Goal: Task Accomplishment & Management: Manage account settings

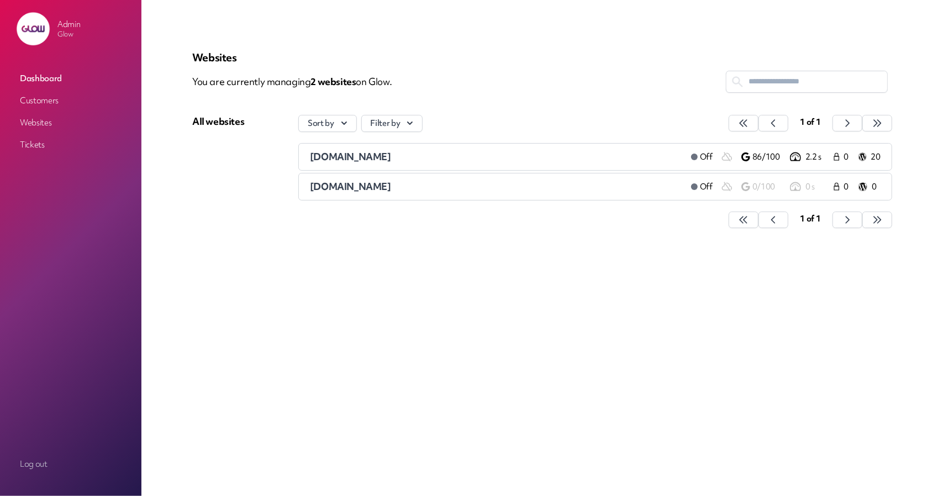
click at [37, 104] on link "Customers" at bounding box center [70, 101] width 110 height 20
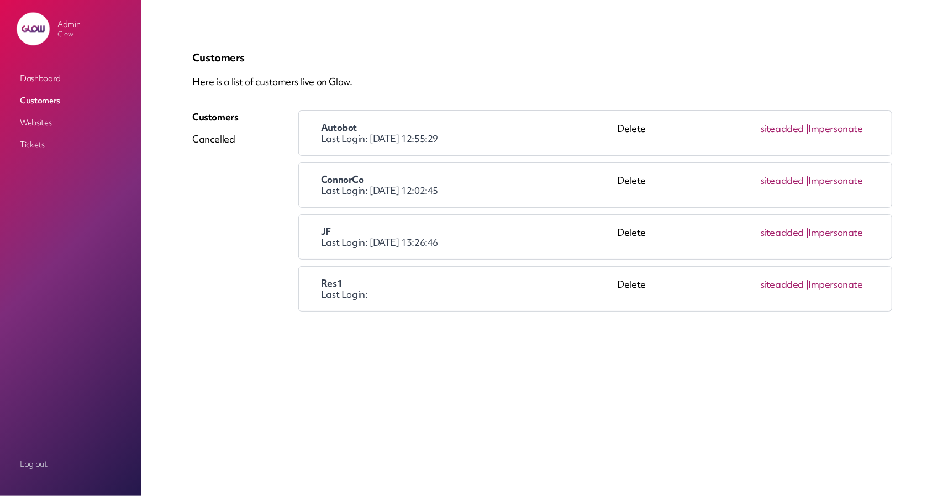
click at [837, 132] on link "Impersonate" at bounding box center [835, 128] width 55 height 13
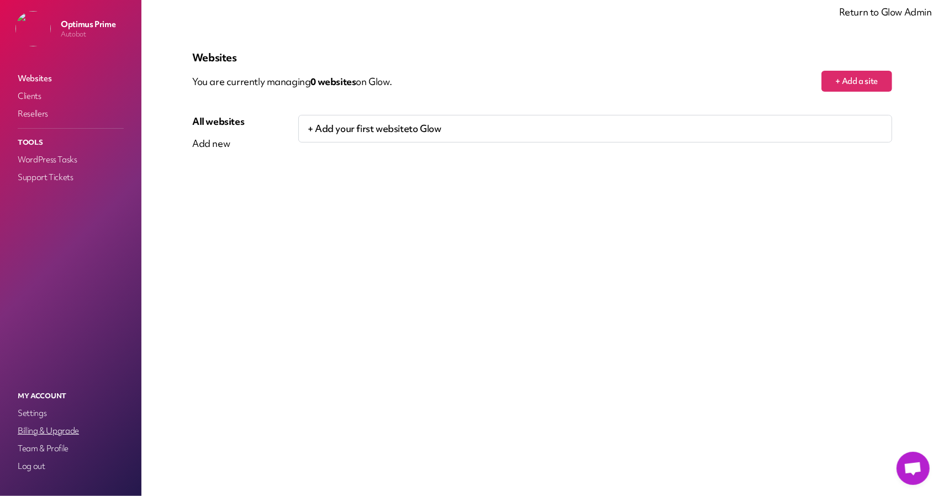
click at [45, 434] on link "Billing & Upgrade" at bounding box center [70, 430] width 110 height 15
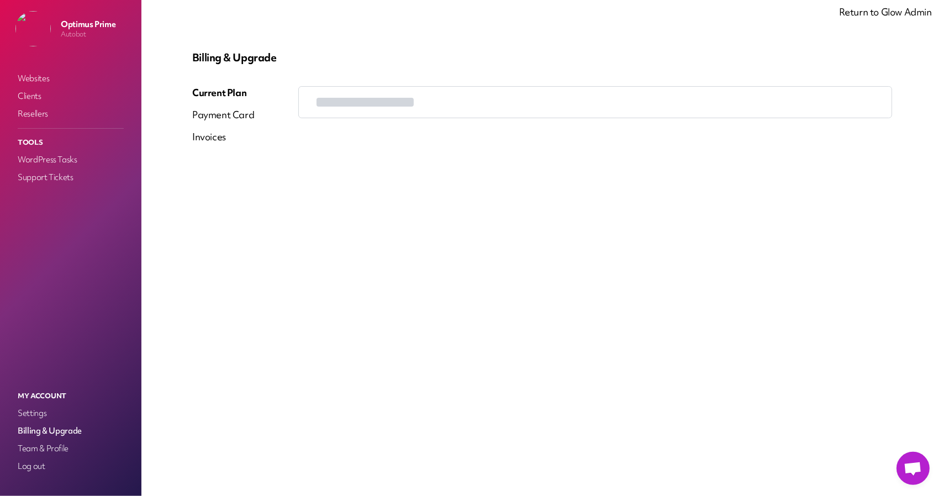
click at [209, 134] on div "Invoices" at bounding box center [209, 136] width 34 height 13
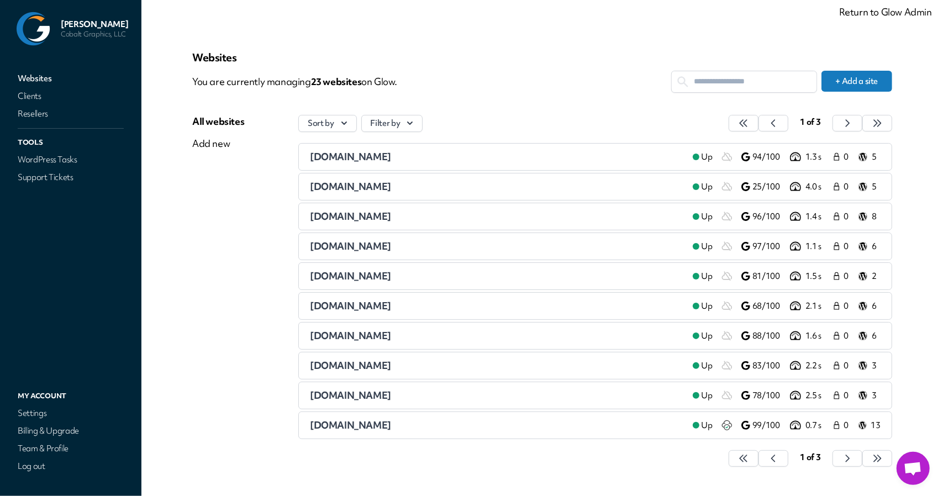
click at [876, 24] on main "Websites You are currently managing 23 website s on Glow. + Add a site All webs…" at bounding box center [542, 248] width 802 height 496
click at [881, 15] on link "Return to Glow Admin" at bounding box center [885, 12] width 93 height 13
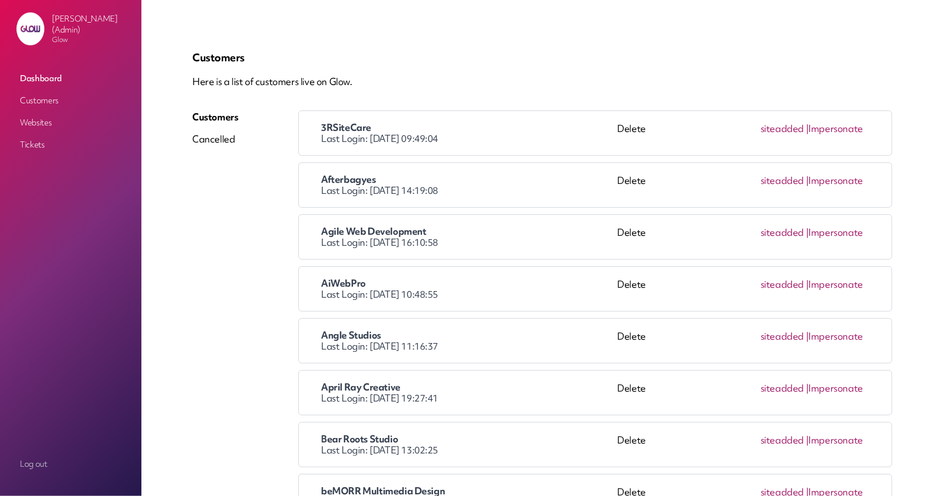
click at [41, 106] on link "Customers" at bounding box center [70, 101] width 110 height 20
click at [829, 130] on link "Impersonate" at bounding box center [835, 128] width 55 height 13
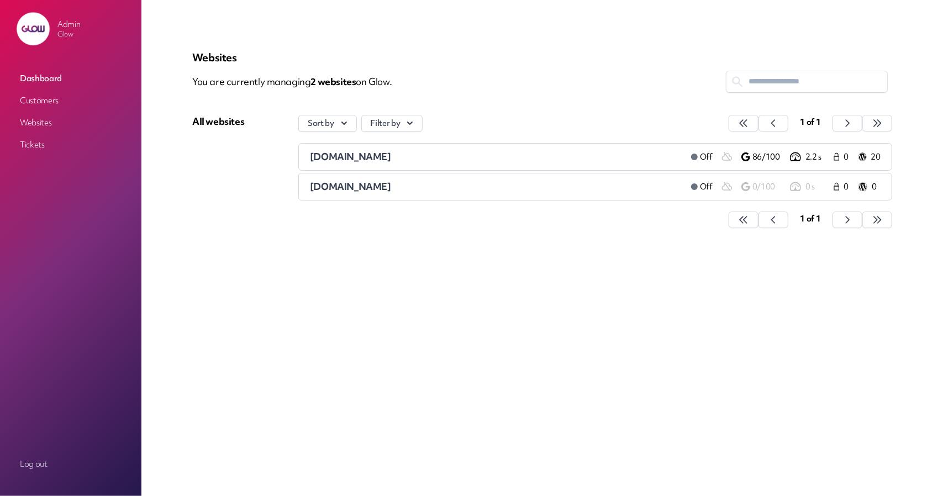
click at [55, 101] on link "Customers" at bounding box center [70, 101] width 110 height 20
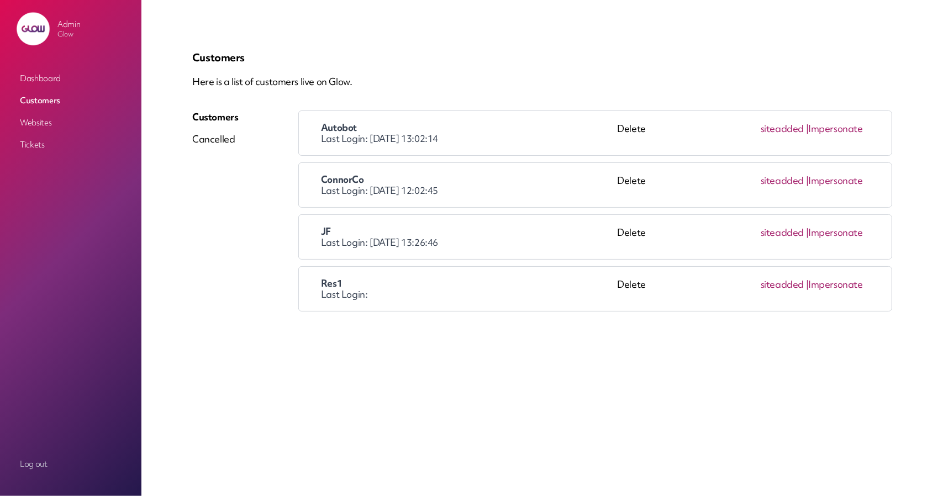
click at [829, 131] on link "Impersonate" at bounding box center [835, 128] width 55 height 13
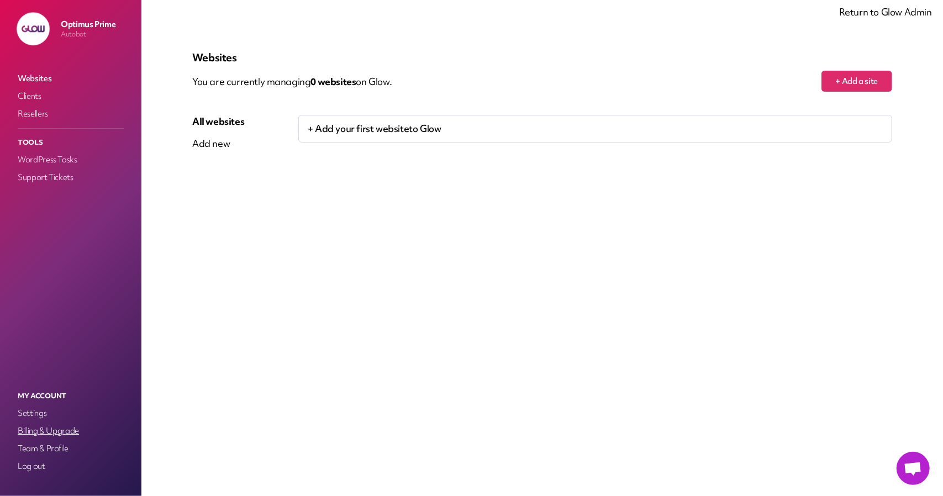
click at [45, 434] on link "Billing & Upgrade" at bounding box center [70, 430] width 110 height 15
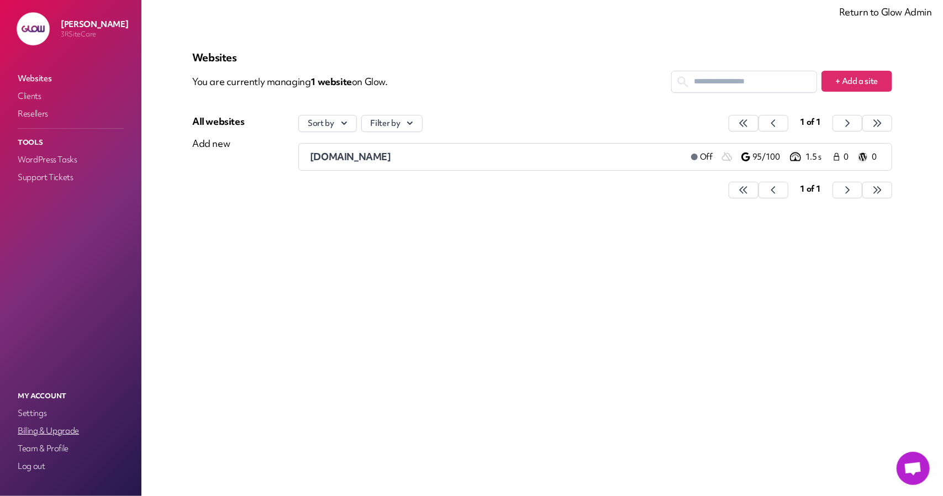
click at [72, 435] on link "Billing & Upgrade" at bounding box center [70, 430] width 110 height 15
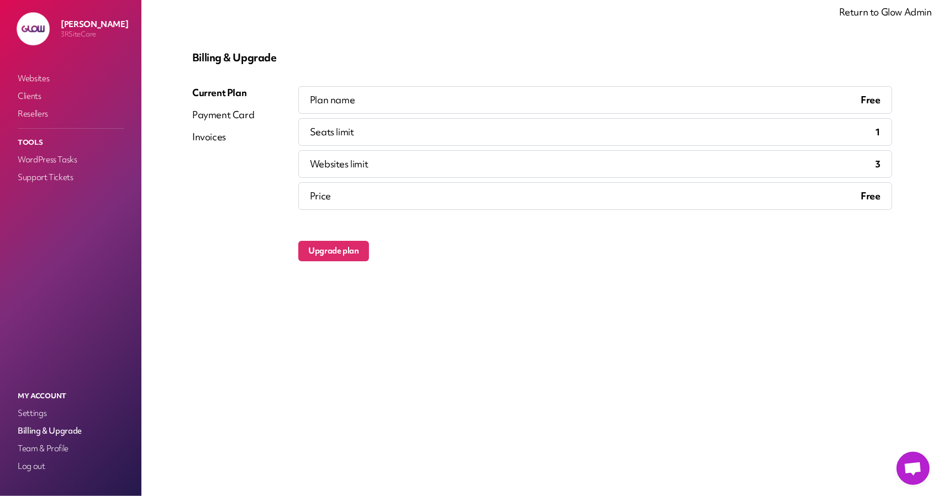
click at [882, 16] on link "Return to Glow Admin" at bounding box center [885, 12] width 93 height 13
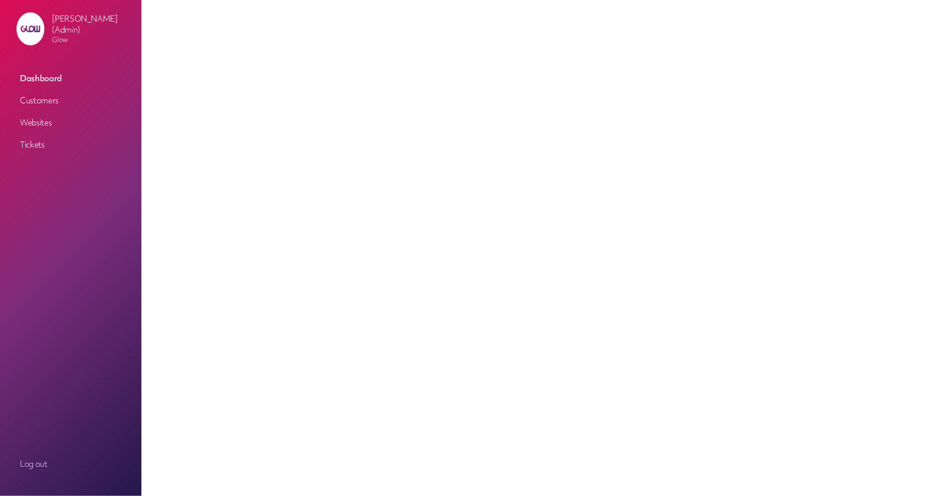
click at [50, 99] on link "Customers" at bounding box center [70, 101] width 110 height 20
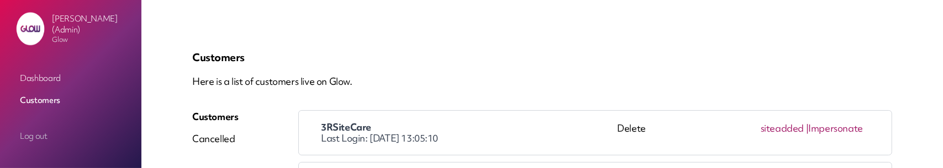
click at [828, 132] on link "Impersonate" at bounding box center [835, 128] width 55 height 13
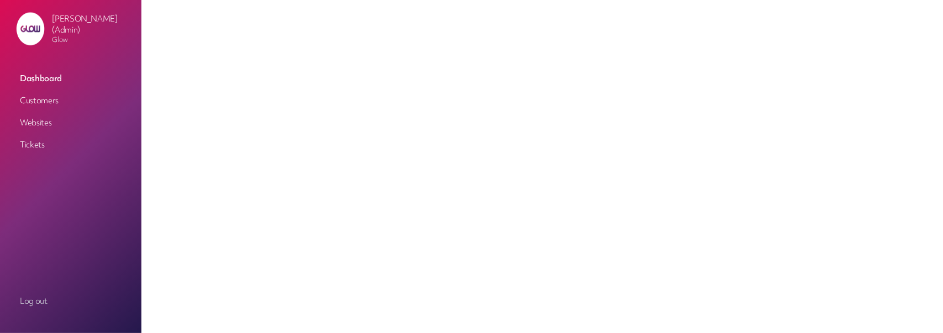
click at [44, 99] on link "Customers" at bounding box center [70, 101] width 110 height 20
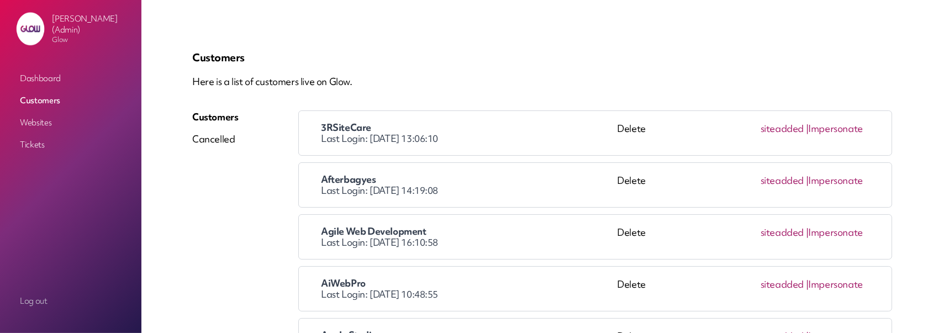
click at [844, 122] on link "Impersonate" at bounding box center [835, 128] width 55 height 13
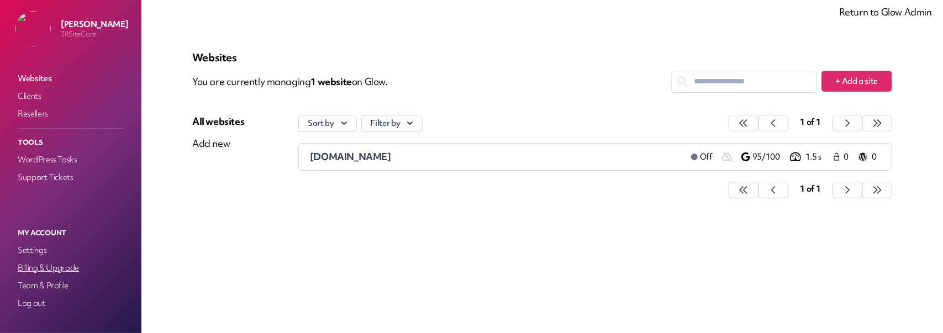
click at [53, 270] on link "Billing & Upgrade" at bounding box center [70, 267] width 110 height 15
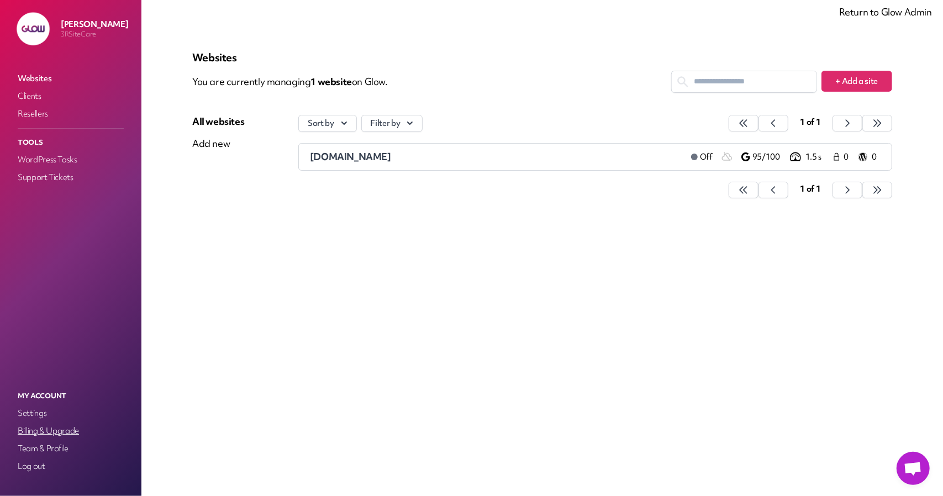
click at [46, 433] on link "Billing & Upgrade" at bounding box center [70, 430] width 110 height 15
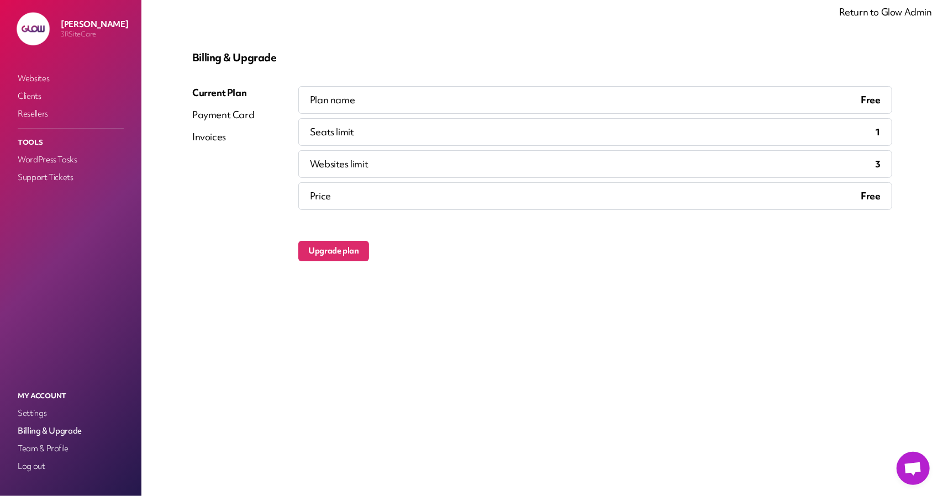
click at [321, 248] on button "Upgrade plan" at bounding box center [333, 251] width 71 height 20
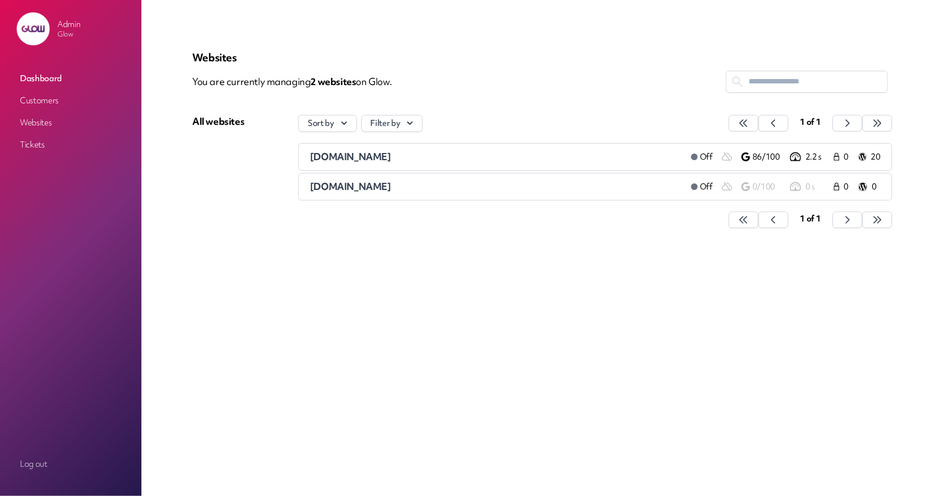
click at [48, 105] on link "Customers" at bounding box center [70, 101] width 110 height 20
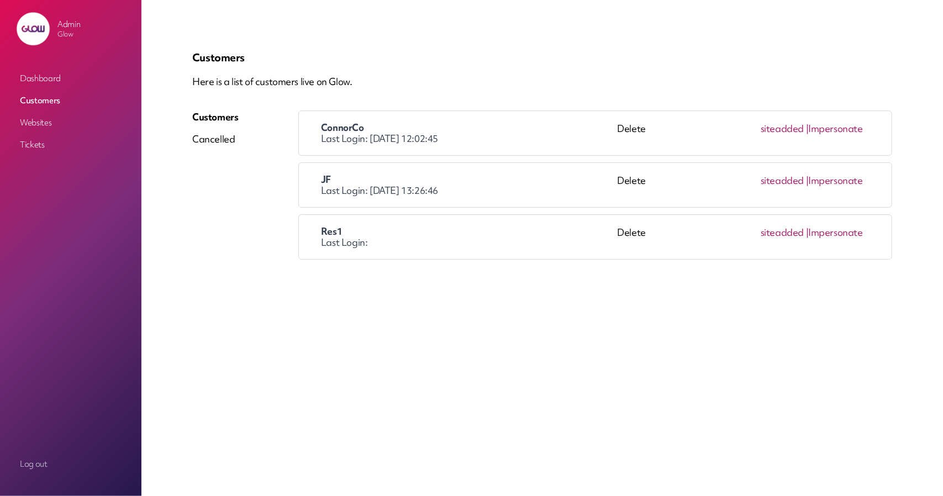
click at [858, 125] on link "Impersonate" at bounding box center [835, 128] width 55 height 13
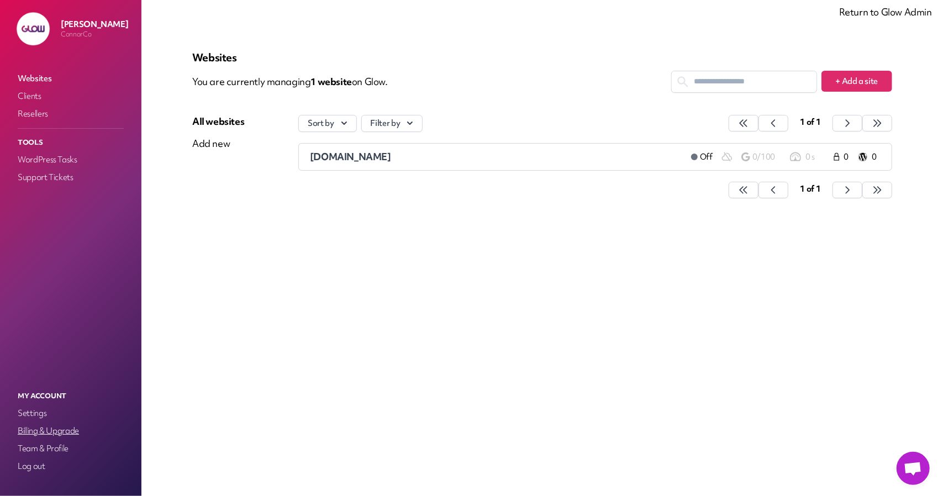
click at [55, 434] on link "Billing & Upgrade" at bounding box center [70, 430] width 110 height 15
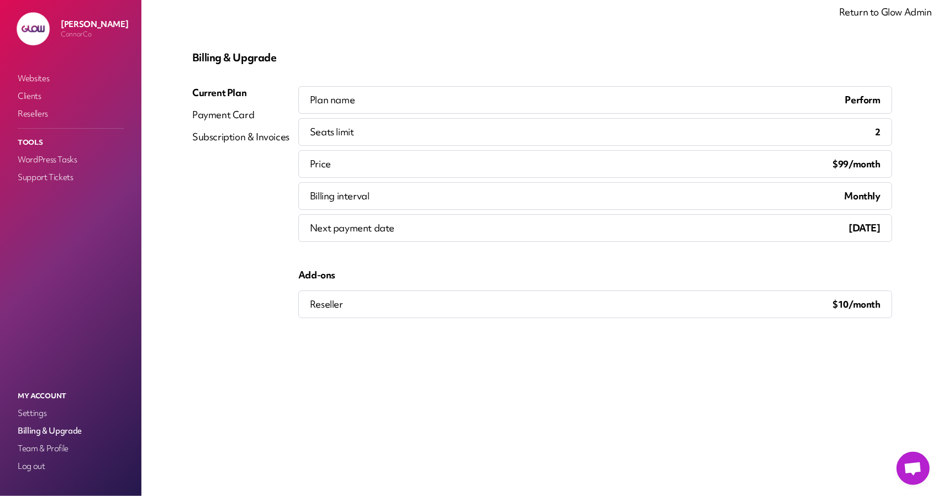
click at [250, 139] on div "Subscription & Invoices" at bounding box center [240, 136] width 97 height 13
click at [31, 463] on link "Log out" at bounding box center [70, 465] width 110 height 15
